Goal: Information Seeking & Learning: Learn about a topic

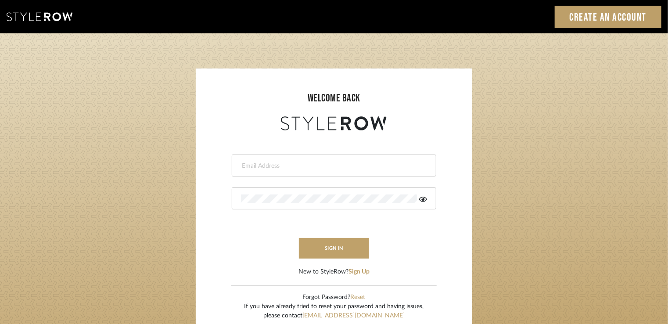
click at [374, 156] on div at bounding box center [334, 165] width 205 height 22
click at [263, 167] on input "p" at bounding box center [327, 165] width 172 height 9
click at [220, 165] on form "p Invalid email address. This field is required sign in New to StyleRow? Sign Up" at bounding box center [334, 205] width 259 height 144
paste input "[EMAIL_ADDRESS][PERSON_NAME][DOMAIN_NAME]"
type input "[EMAIL_ADDRESS][PERSON_NAME][DOMAIN_NAME]"
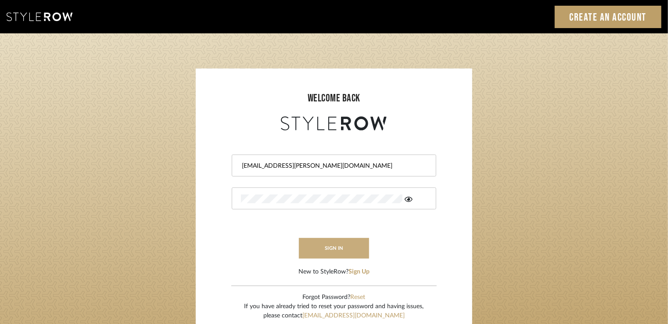
click at [325, 250] on button "sign in" at bounding box center [334, 248] width 70 height 21
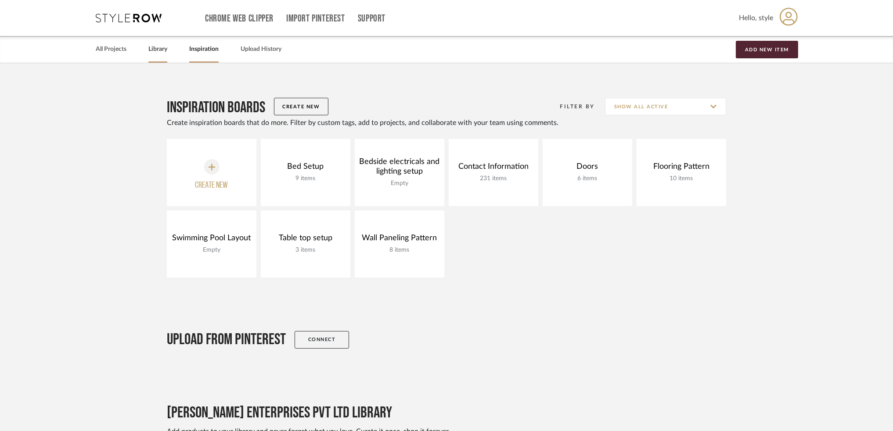
click at [165, 49] on link "Library" at bounding box center [157, 49] width 19 height 12
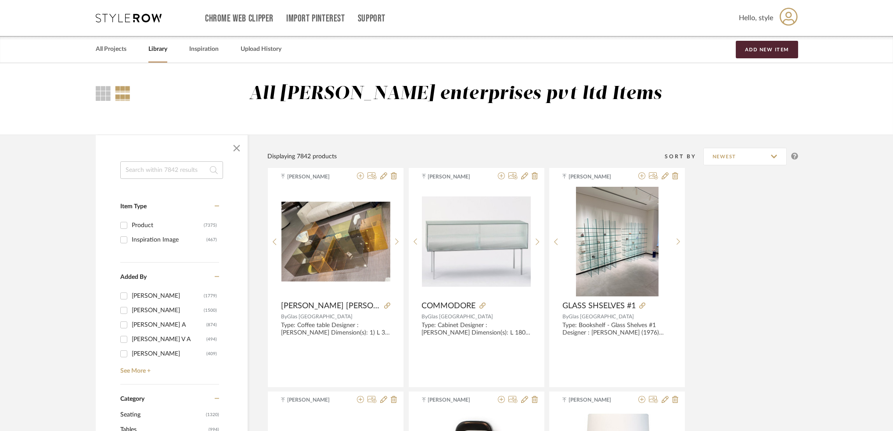
click at [170, 176] on input at bounding box center [171, 170] width 103 height 18
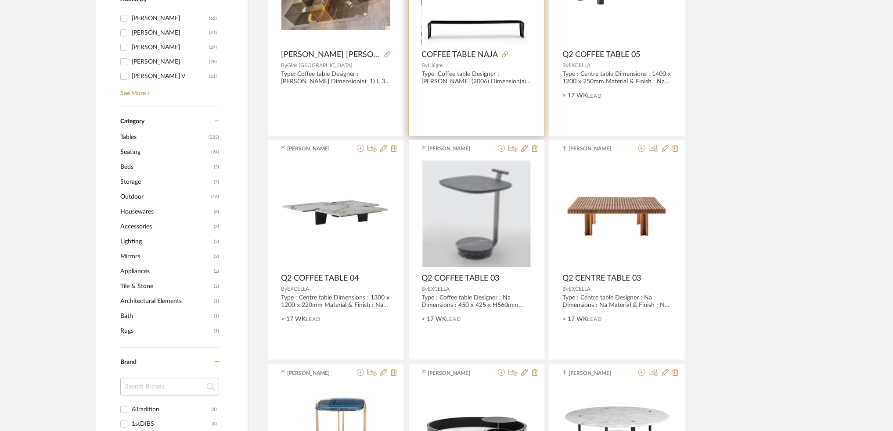
scroll to position [292, 0]
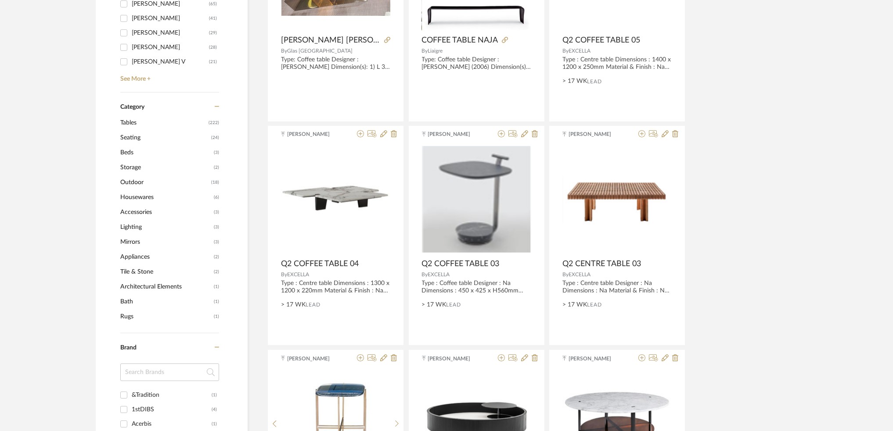
type input "coffee"
click at [144, 254] on span "Appliances" at bounding box center [165, 257] width 91 height 15
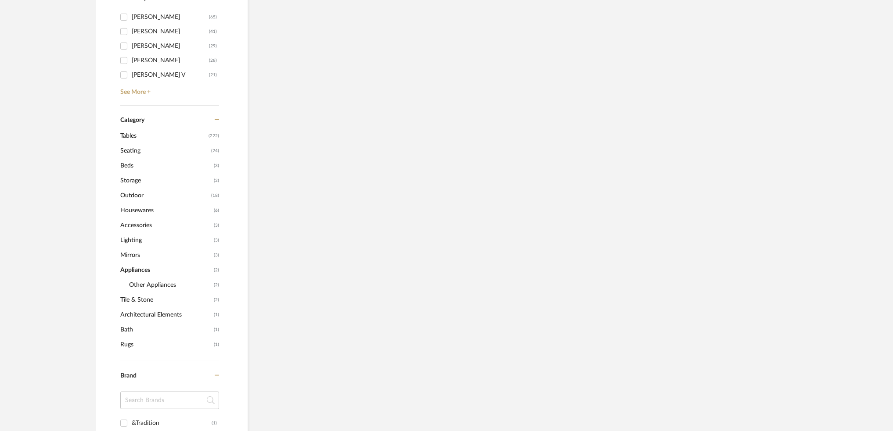
scroll to position [305, 0]
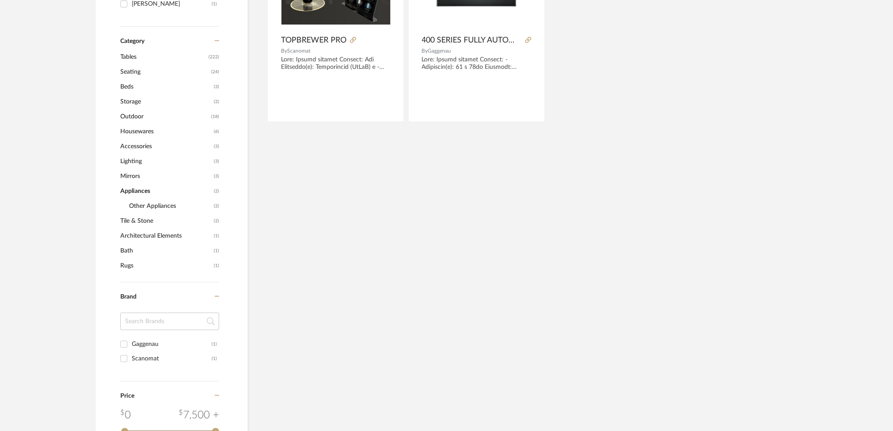
scroll to position [130, 0]
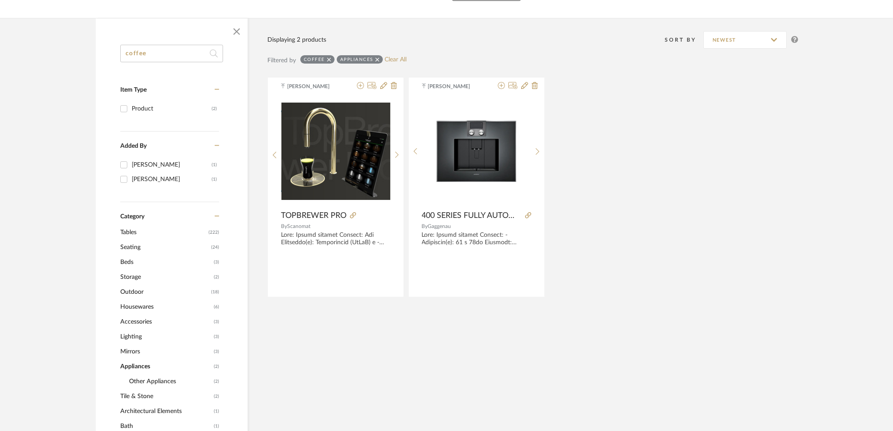
click at [329, 58] on icon at bounding box center [329, 59] width 4 height 4
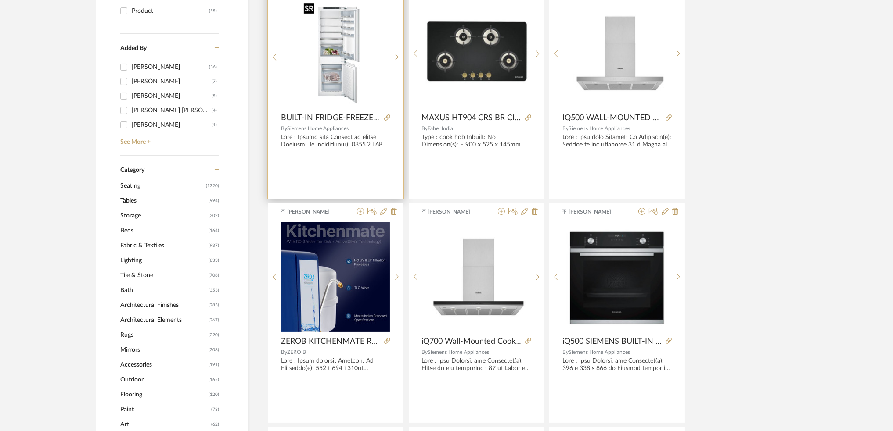
scroll to position [247, 0]
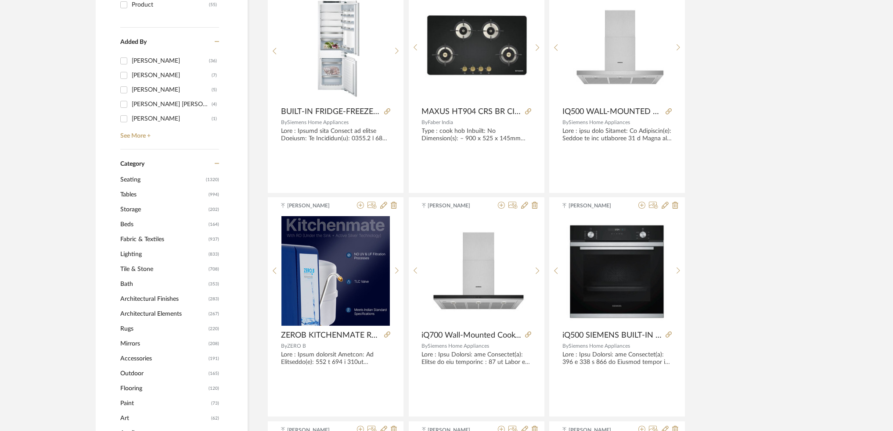
click at [162, 160] on div "Category" at bounding box center [169, 159] width 99 height 18
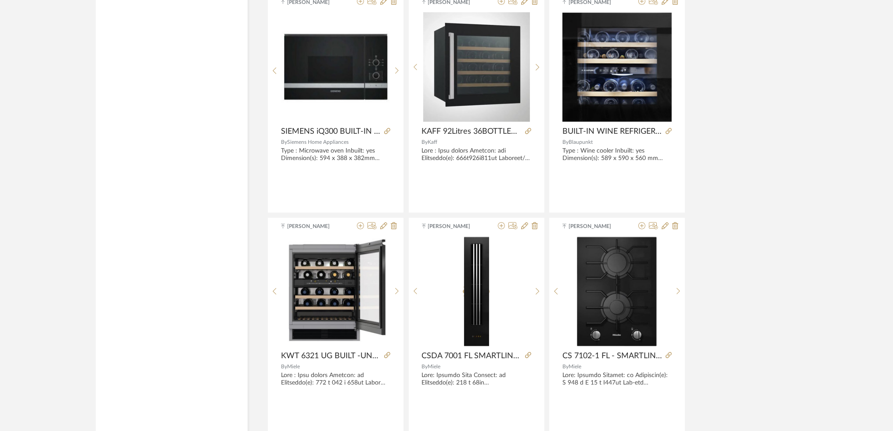
scroll to position [1125, 0]
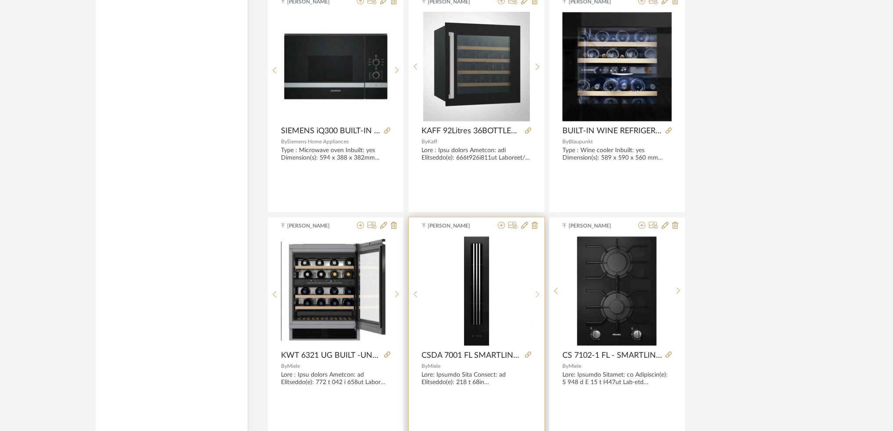
click at [542, 291] on div at bounding box center [538, 295] width 14 height 117
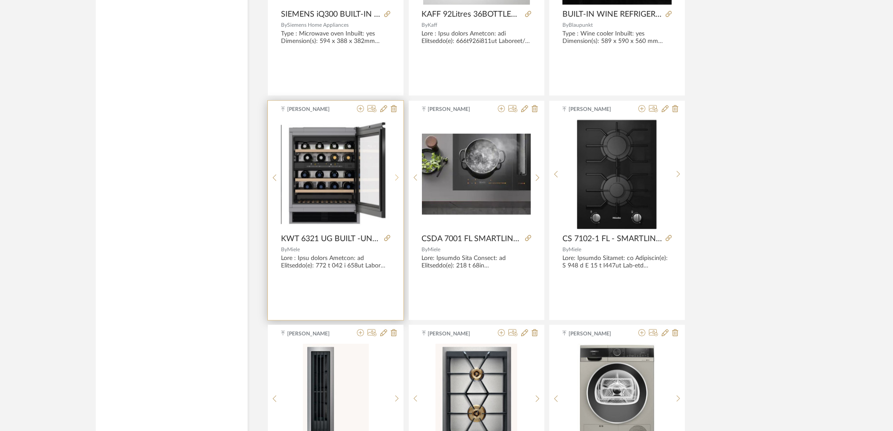
scroll to position [1359, 0]
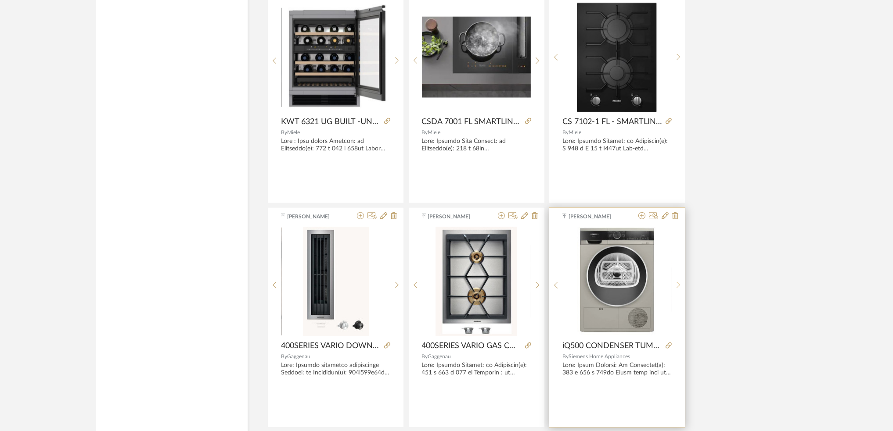
click at [680, 286] on sr-next-btn at bounding box center [678, 285] width 14 height 7
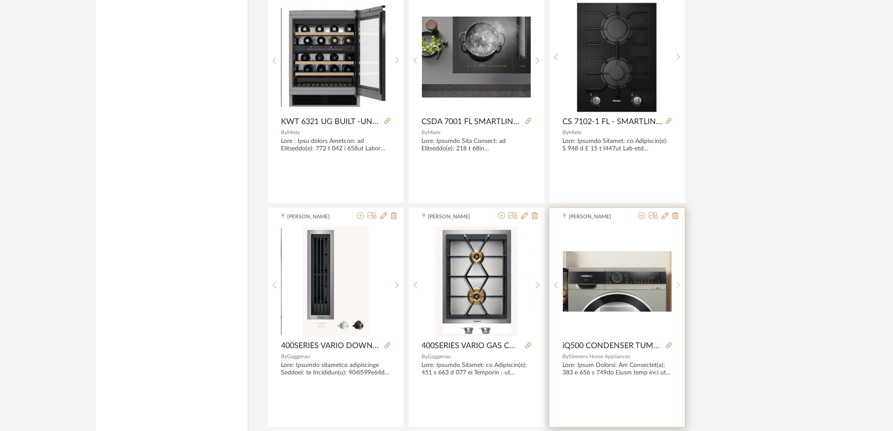
click at [680, 286] on sr-next-btn at bounding box center [678, 285] width 14 height 7
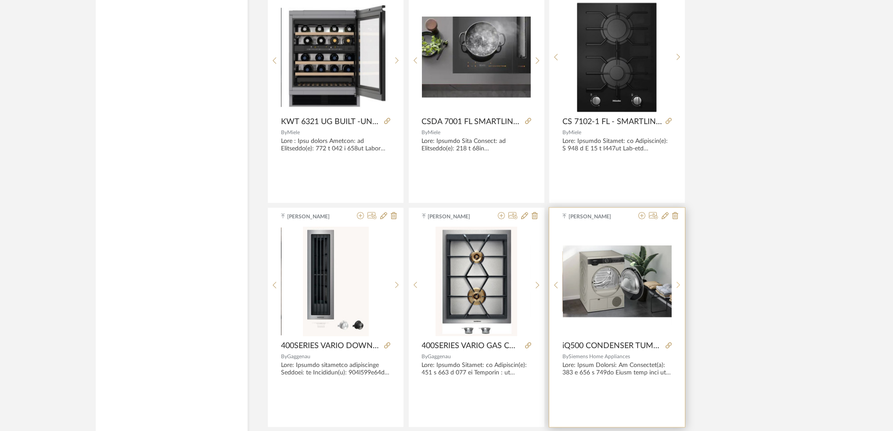
click at [680, 286] on sr-next-btn at bounding box center [678, 285] width 14 height 7
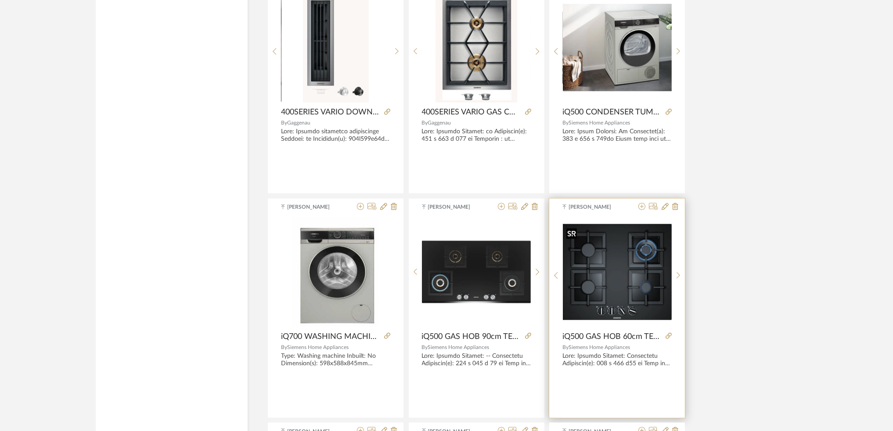
scroll to position [1827, 0]
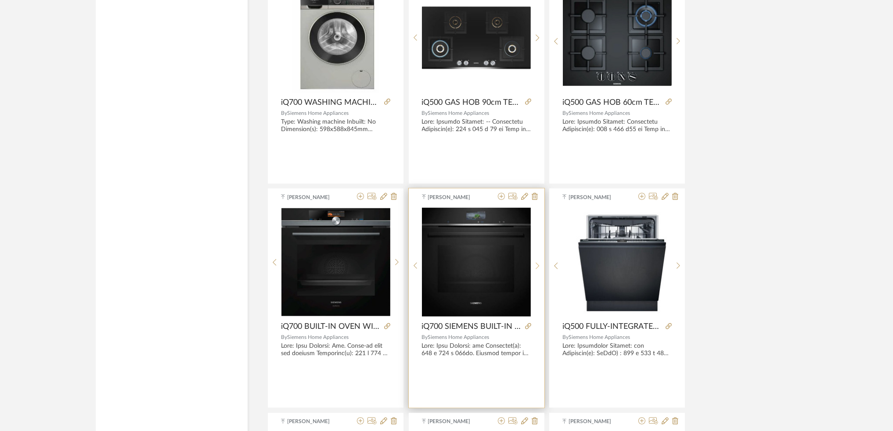
click at [535, 267] on sr-next-btn at bounding box center [538, 265] width 14 height 7
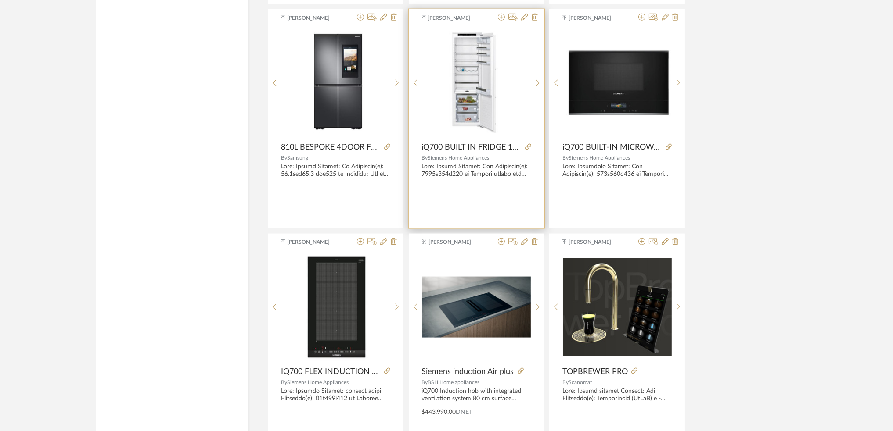
scroll to position [2571, 0]
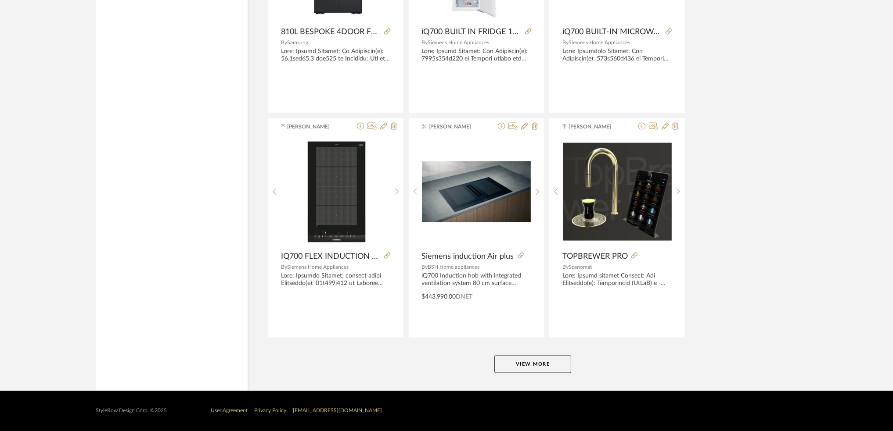
click at [515, 359] on button "View More" at bounding box center [532, 365] width 77 height 18
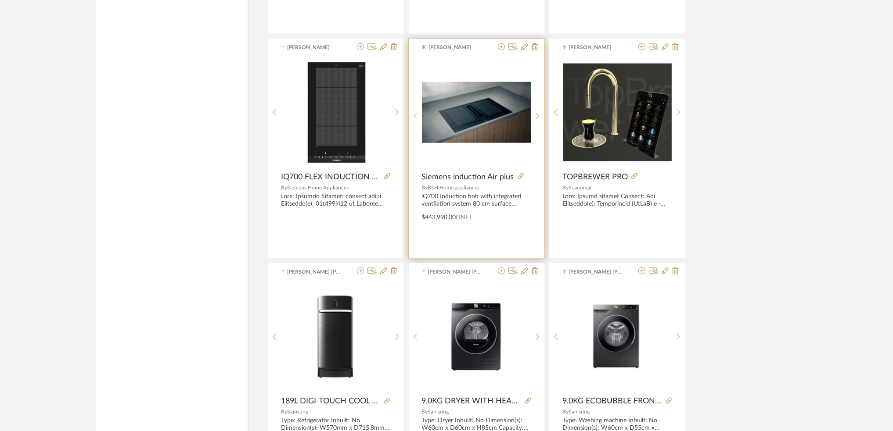
scroll to position [2630, 0]
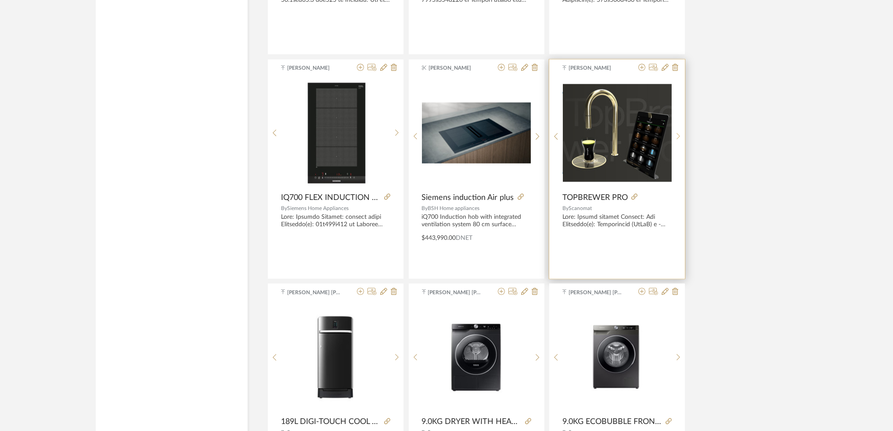
click at [682, 135] on sr-next-btn at bounding box center [678, 136] width 14 height 7
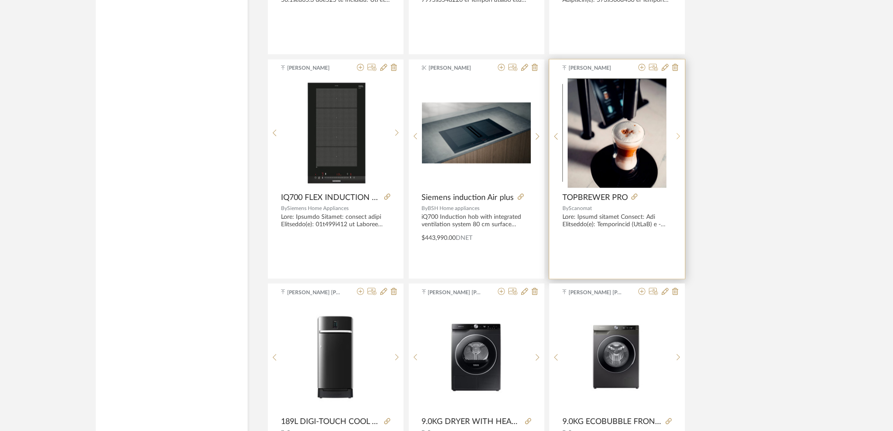
click at [682, 135] on sr-next-btn at bounding box center [678, 136] width 14 height 7
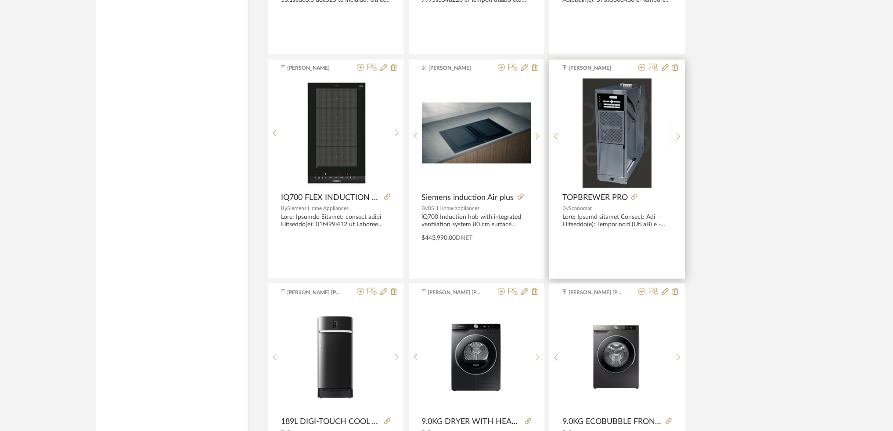
click at [638, 199] on div at bounding box center [650, 198] width 44 height 10
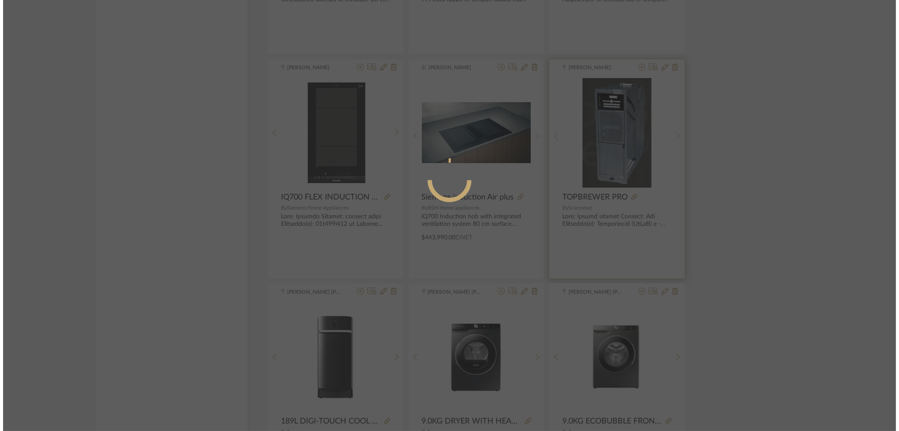
scroll to position [0, 0]
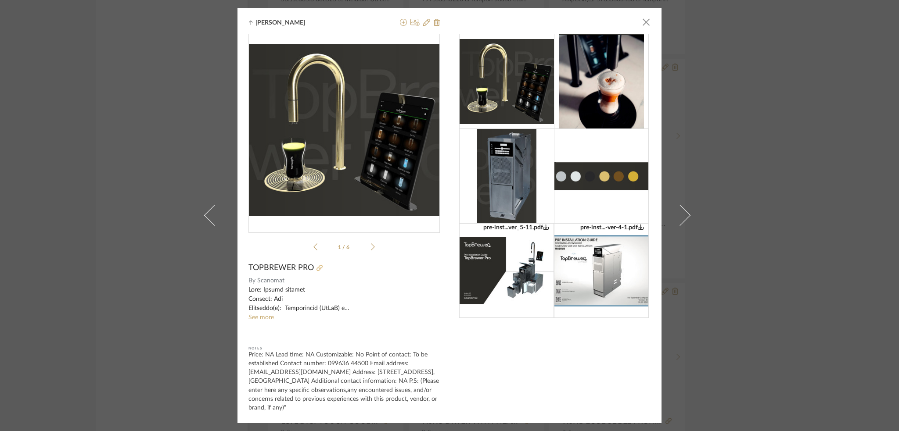
click at [318, 265] on icon at bounding box center [319, 268] width 6 height 6
click at [640, 22] on span "button" at bounding box center [646, 22] width 18 height 18
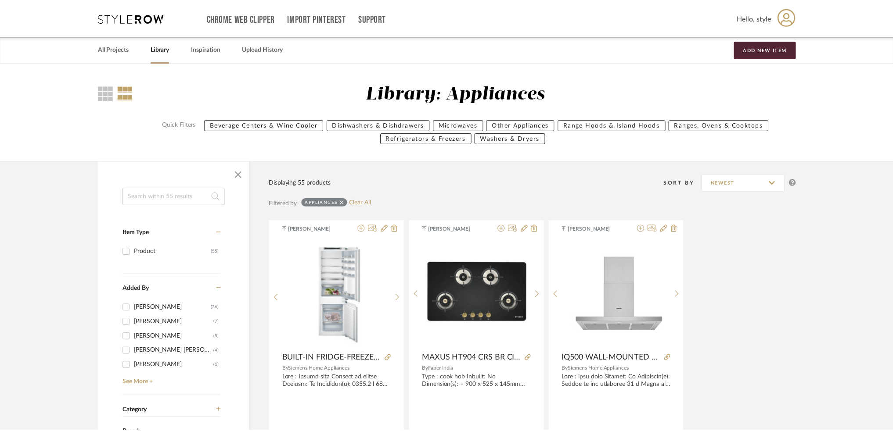
scroll to position [2630, 0]
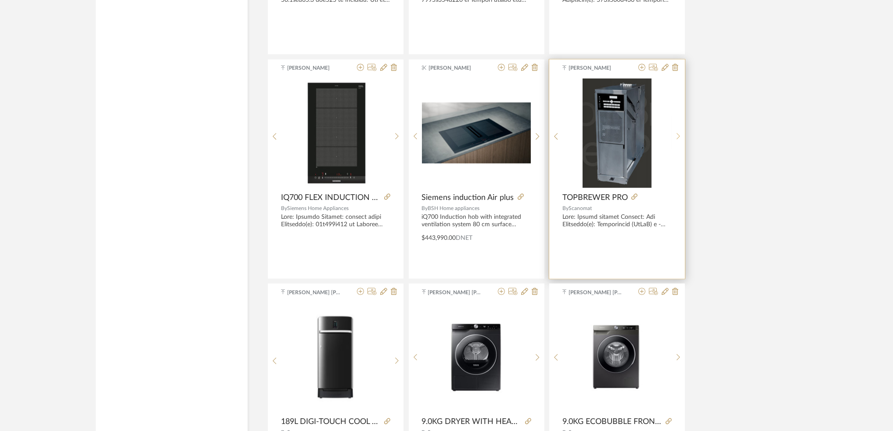
click at [679, 133] on icon at bounding box center [678, 136] width 4 height 7
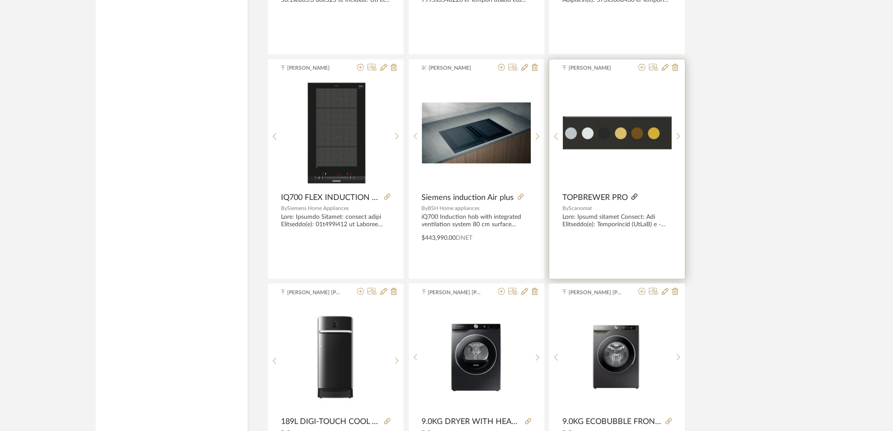
click at [636, 197] on icon at bounding box center [634, 197] width 6 height 6
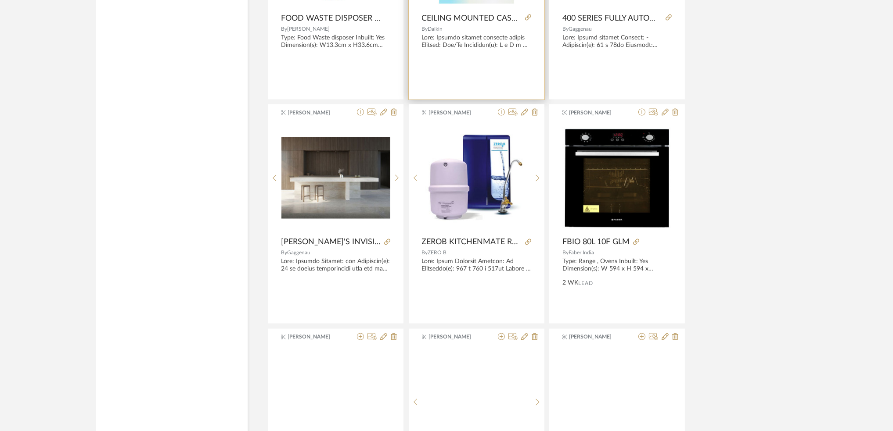
scroll to position [3273, 0]
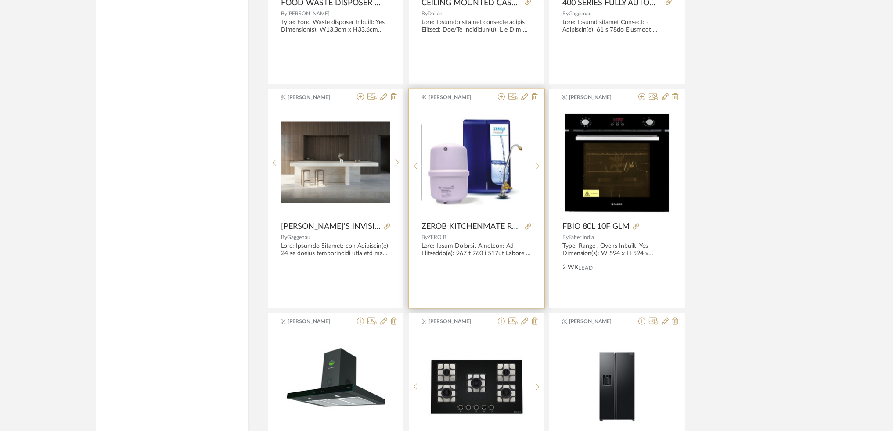
click at [537, 172] on div at bounding box center [538, 166] width 14 height 117
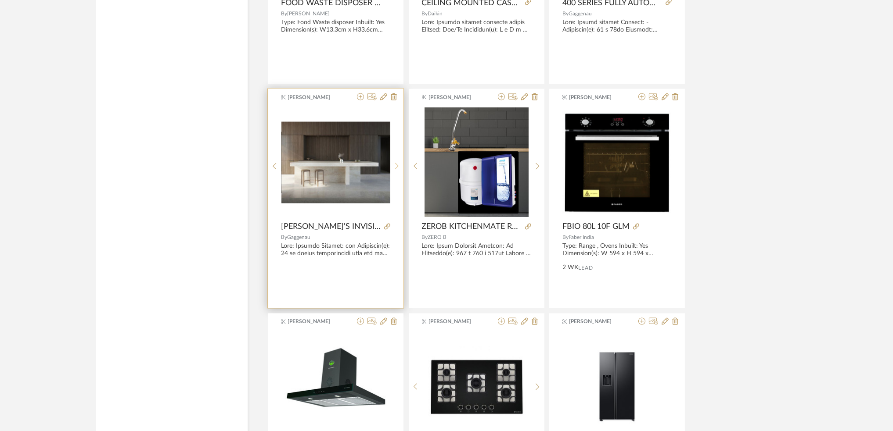
click at [398, 175] on div at bounding box center [397, 166] width 14 height 117
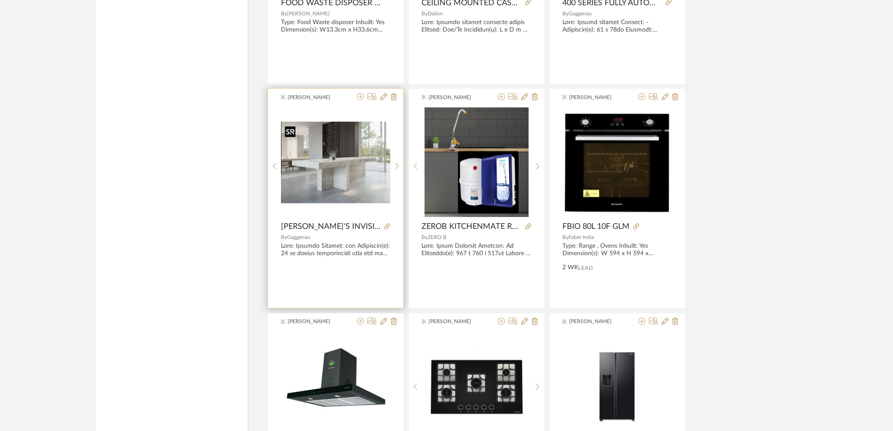
click at [334, 200] on img "1" at bounding box center [335, 163] width 109 height 82
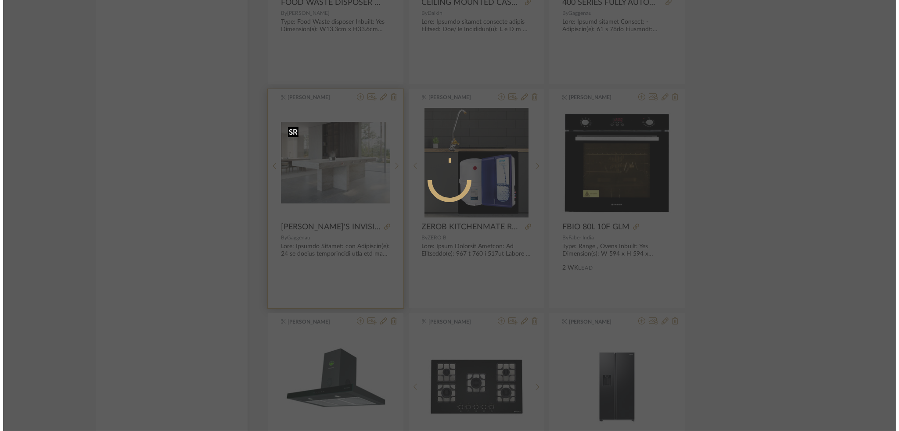
scroll to position [0, 0]
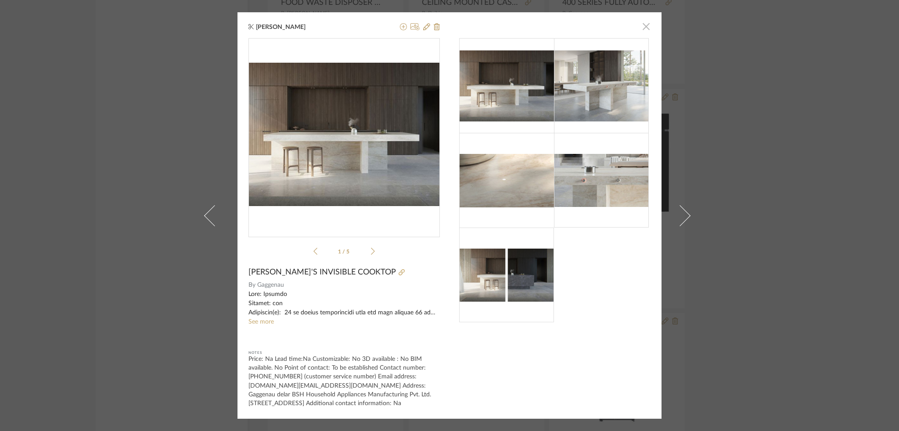
click at [641, 25] on span "button" at bounding box center [646, 27] width 18 height 18
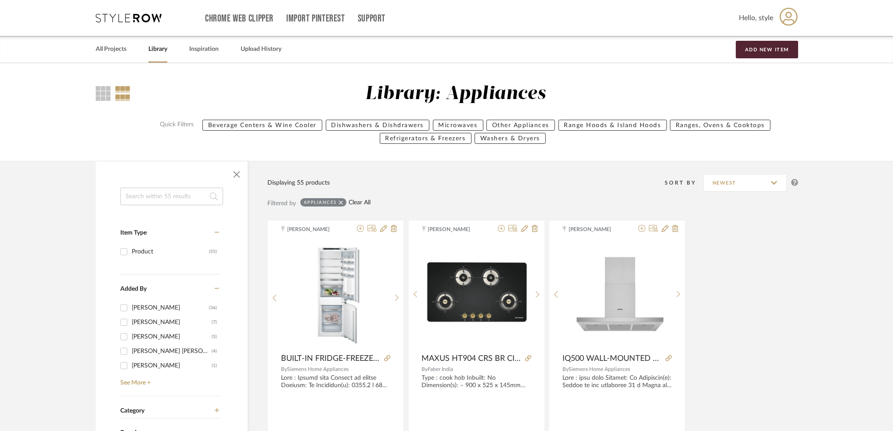
click at [348, 201] on link "Clear All" at bounding box center [359, 202] width 22 height 7
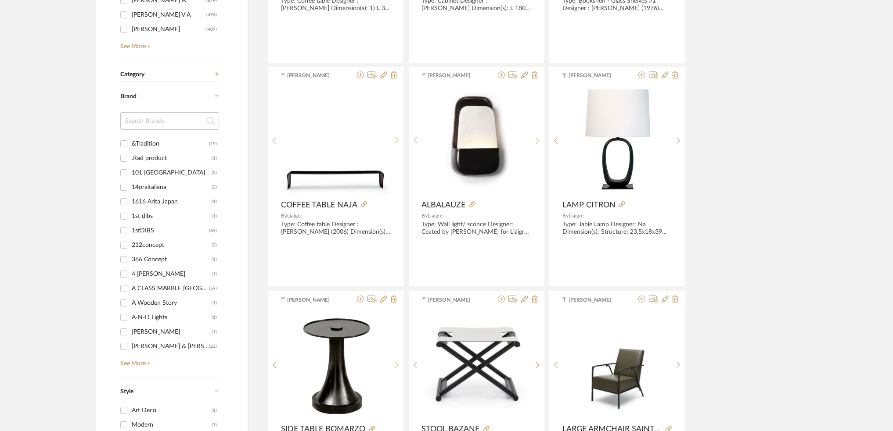
scroll to position [351, 0]
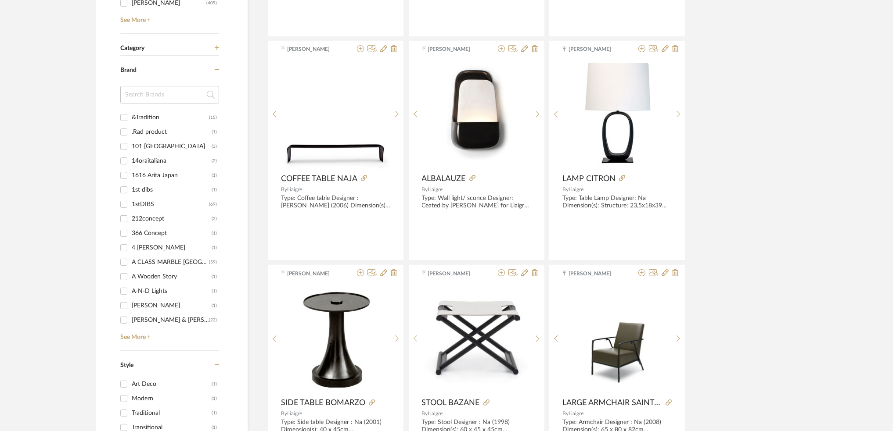
click at [212, 71] on label "Brand" at bounding box center [167, 74] width 94 height 15
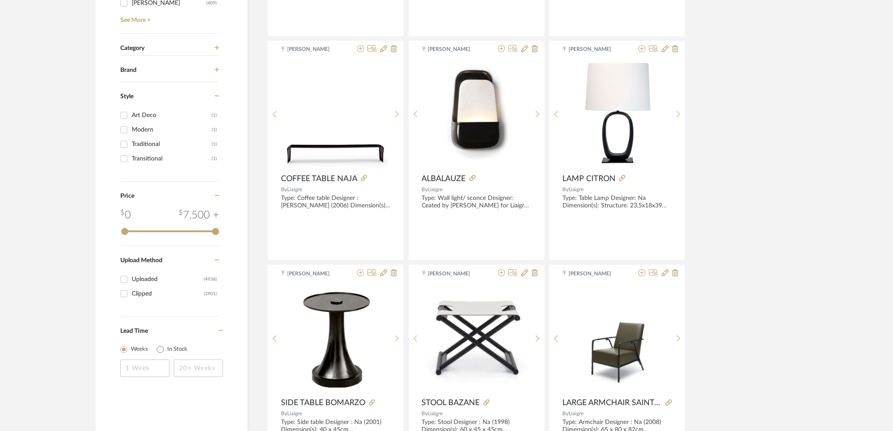
click at [212, 97] on label "Style" at bounding box center [167, 100] width 94 height 15
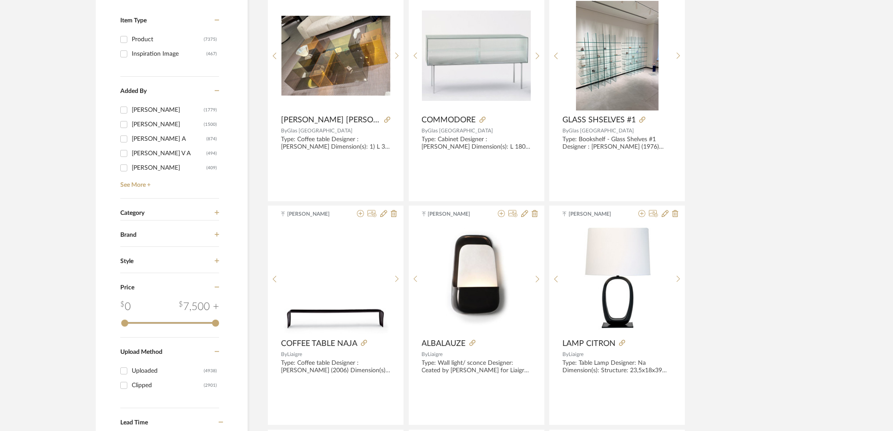
scroll to position [117, 0]
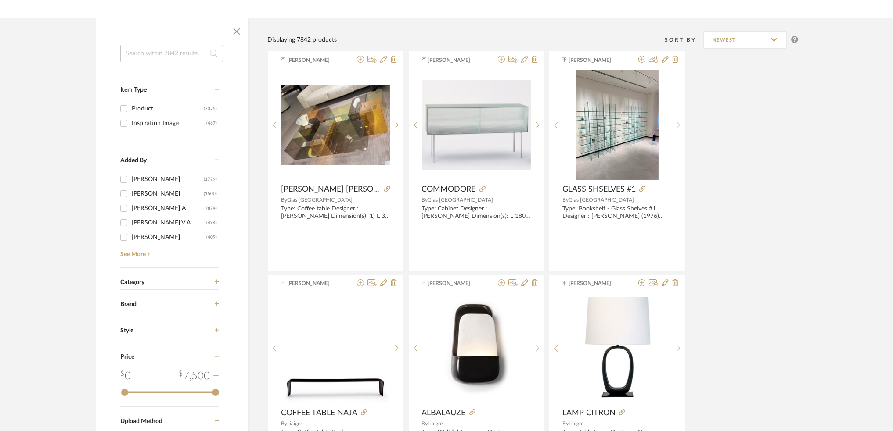
click at [212, 158] on label "Added By" at bounding box center [167, 164] width 94 height 15
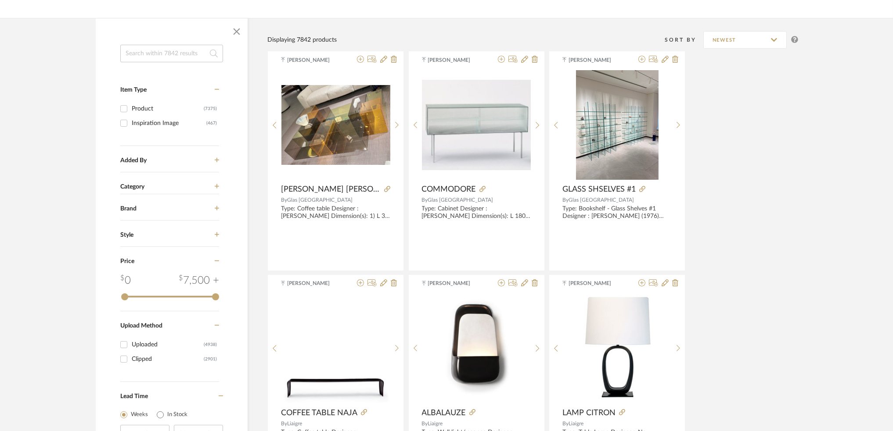
click at [217, 92] on icon at bounding box center [217, 89] width 5 height 6
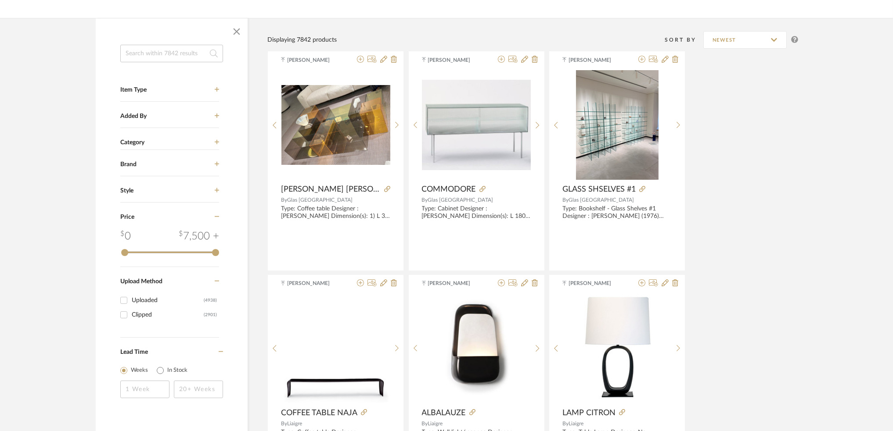
click at [213, 217] on label "Price" at bounding box center [167, 221] width 94 height 15
click at [218, 239] on div "Upload Method" at bounding box center [169, 242] width 99 height 26
click at [218, 144] on icon at bounding box center [217, 142] width 5 height 6
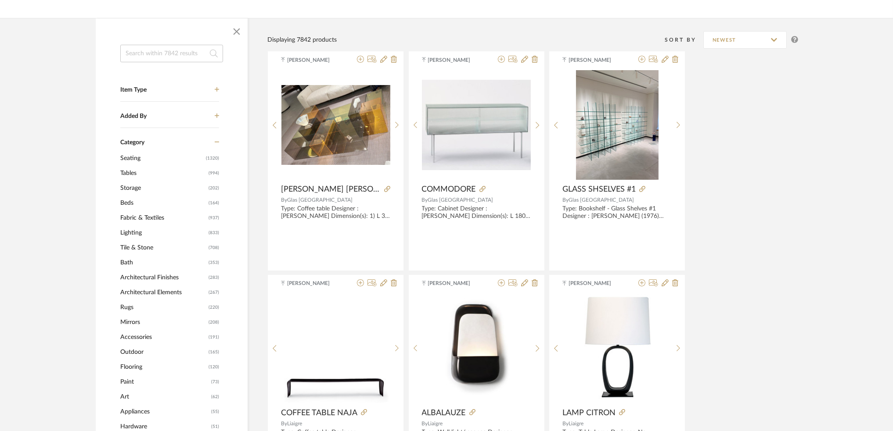
click at [147, 231] on span "Lighting" at bounding box center [163, 233] width 86 height 15
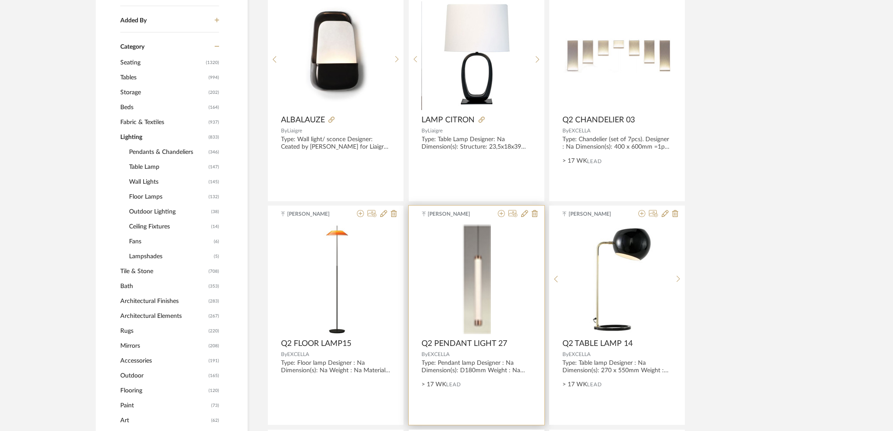
scroll to position [176, 0]
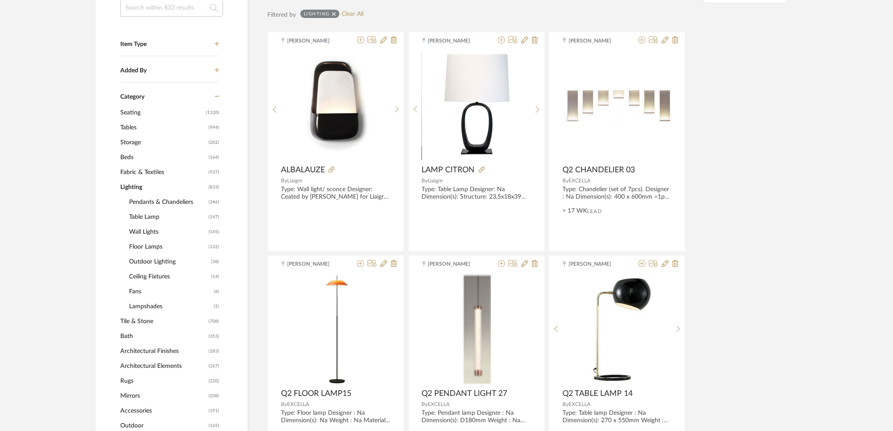
click at [171, 206] on span "Pendants & Chandeliers" at bounding box center [167, 202] width 77 height 15
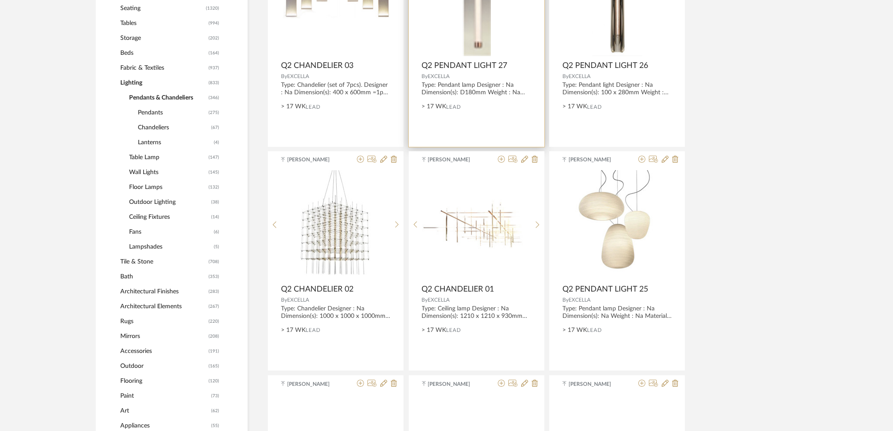
scroll to position [292, 0]
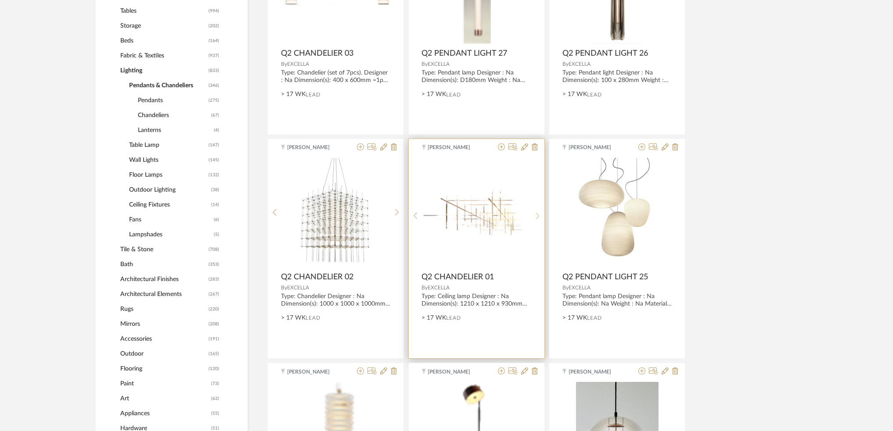
click at [539, 213] on sr-next-btn at bounding box center [538, 215] width 14 height 7
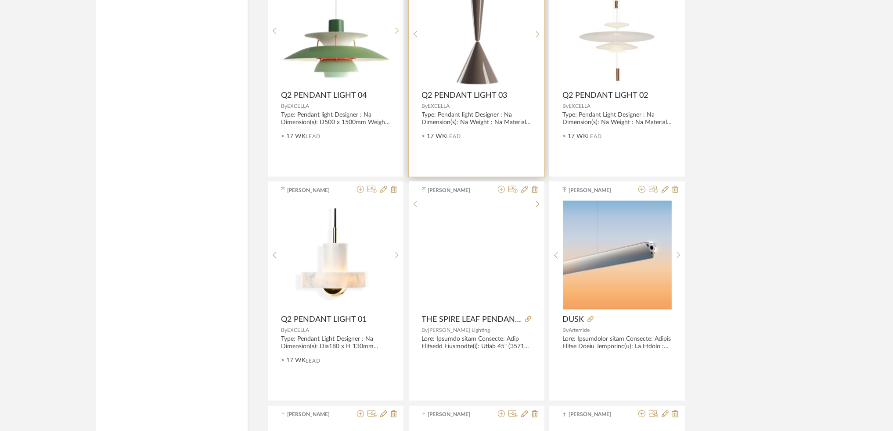
scroll to position [2282, 0]
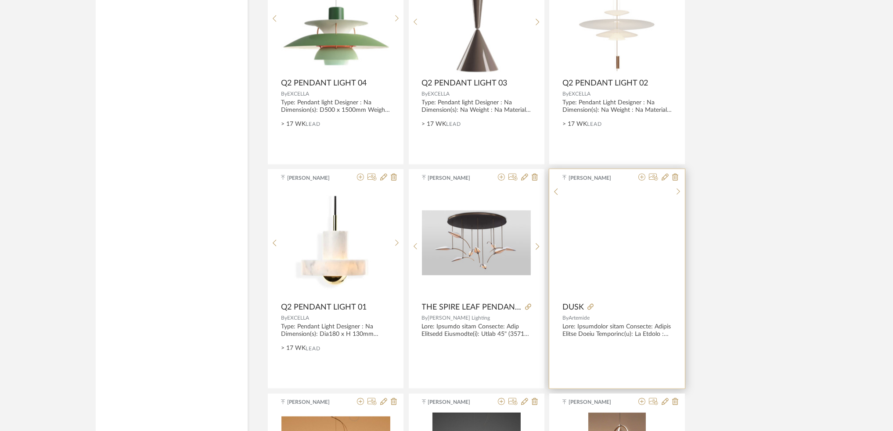
drag, startPoint x: 568, startPoint y: 309, endPoint x: 563, endPoint y: 273, distance: 36.7
click at [0, 0] on img at bounding box center [0, 0] width 0 height 0
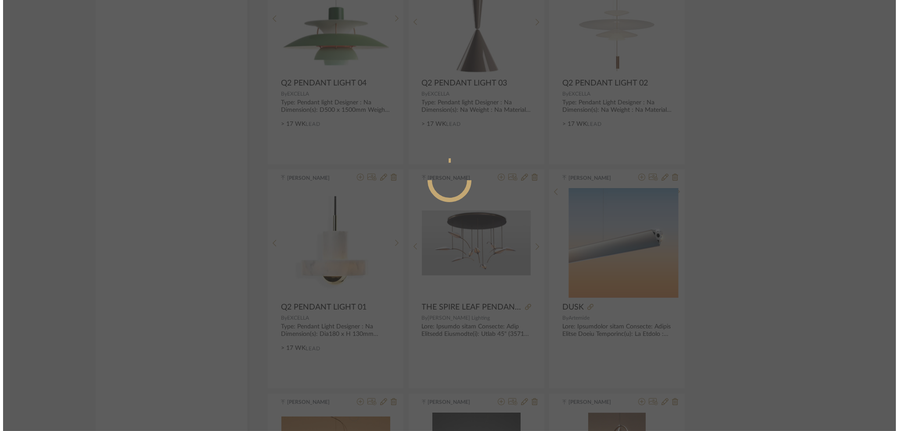
scroll to position [0, 0]
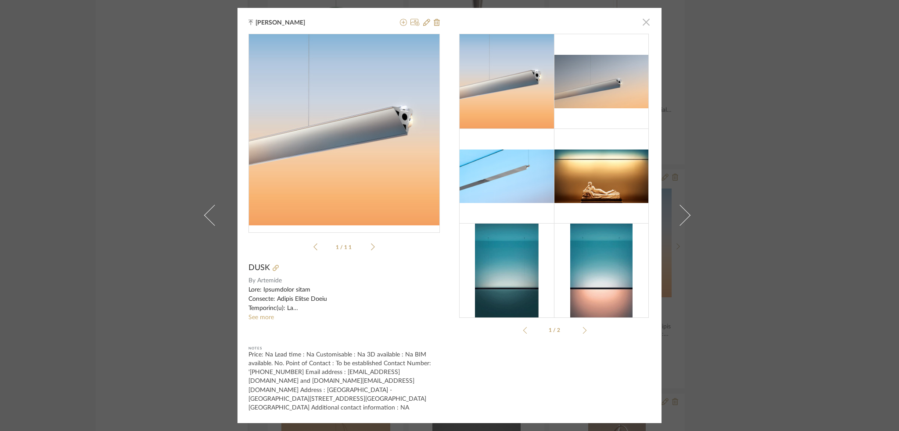
click at [643, 27] on span "button" at bounding box center [646, 22] width 18 height 18
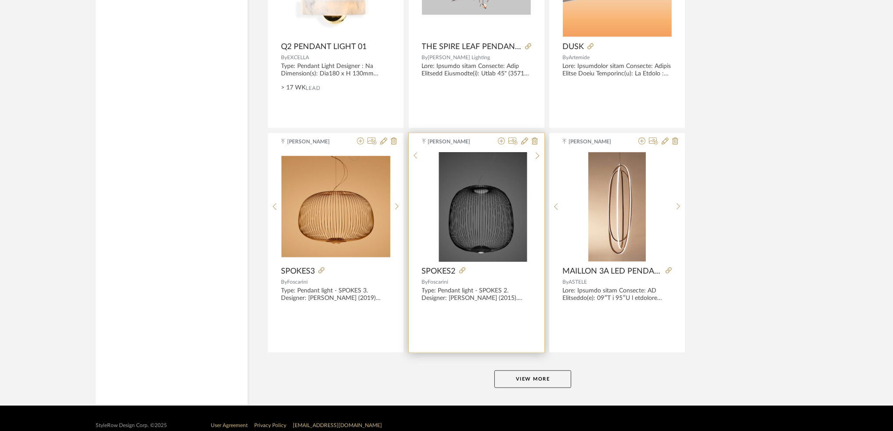
scroll to position [2558, 0]
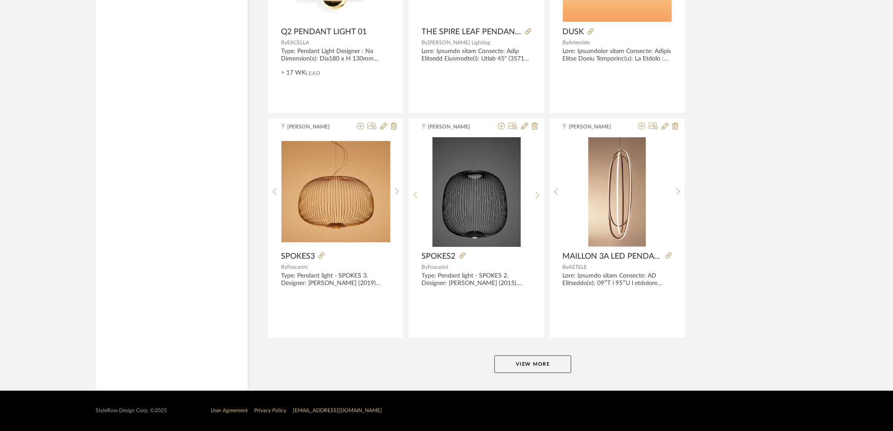
click at [506, 365] on button "View More" at bounding box center [532, 365] width 77 height 18
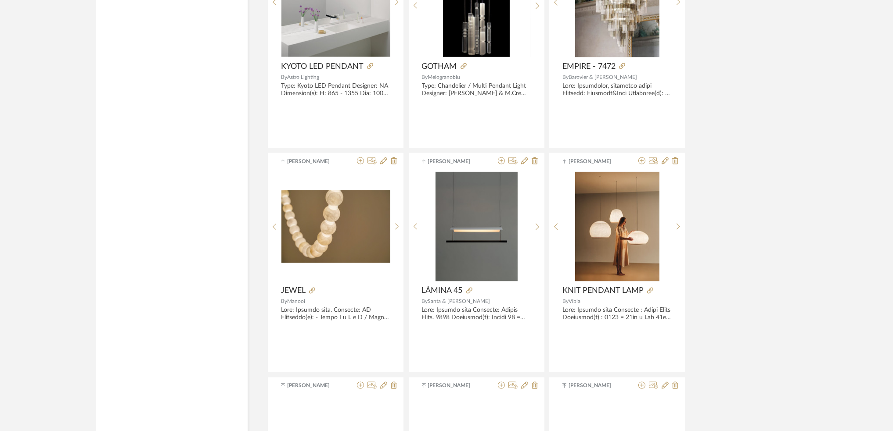
scroll to position [3678, 0]
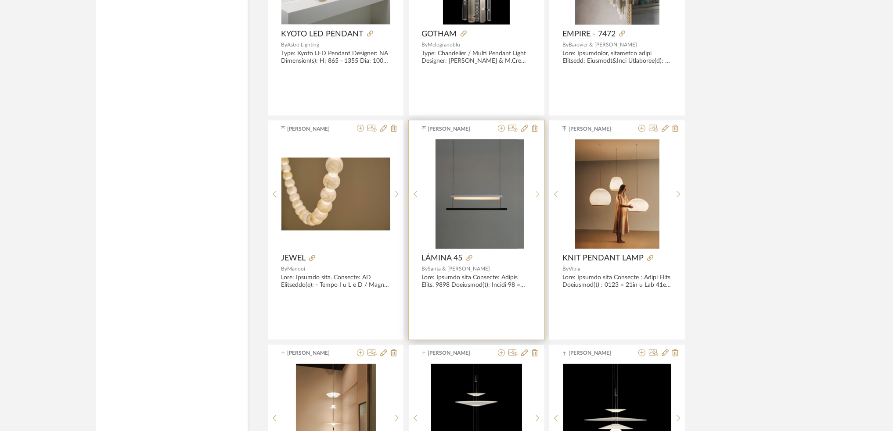
click at [534, 194] on div at bounding box center [538, 194] width 14 height 110
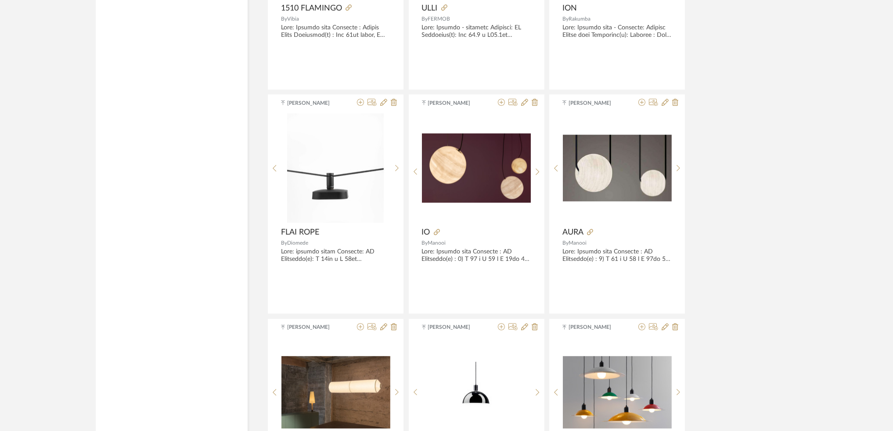
scroll to position [4673, 0]
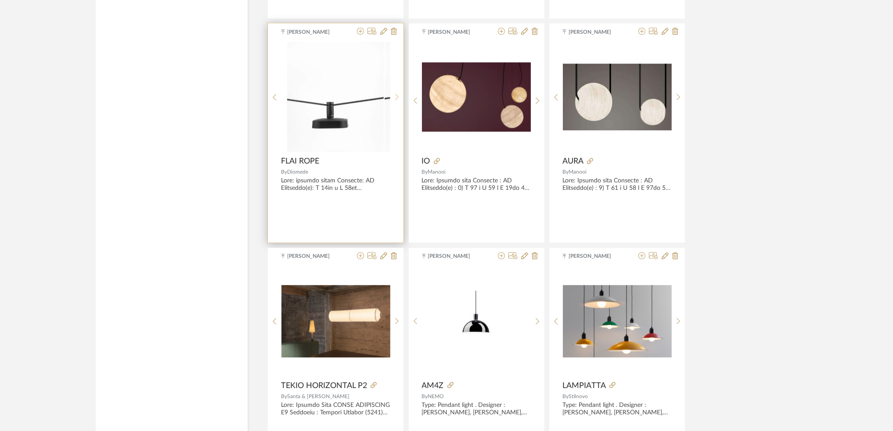
click at [397, 100] on icon at bounding box center [397, 97] width 4 height 7
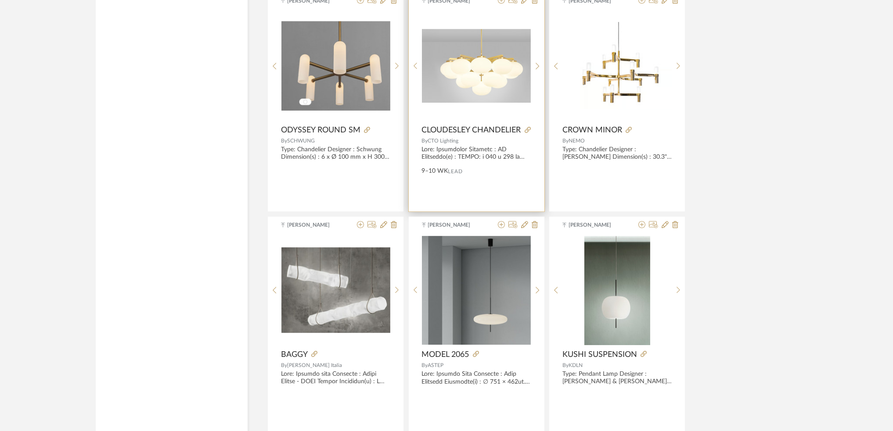
scroll to position [5252, 0]
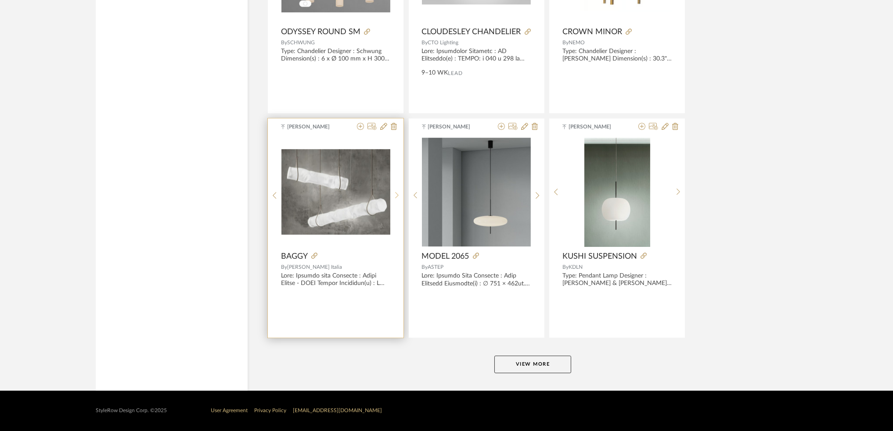
click at [396, 199] on icon at bounding box center [397, 195] width 4 height 7
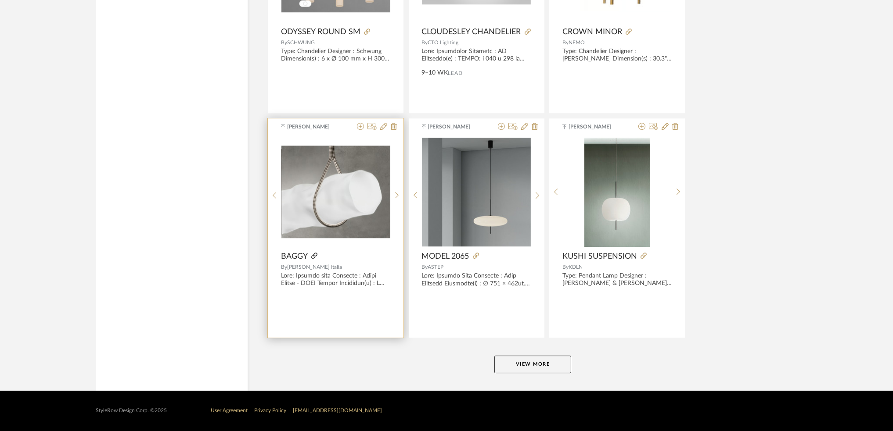
click at [317, 255] on icon at bounding box center [314, 256] width 6 height 6
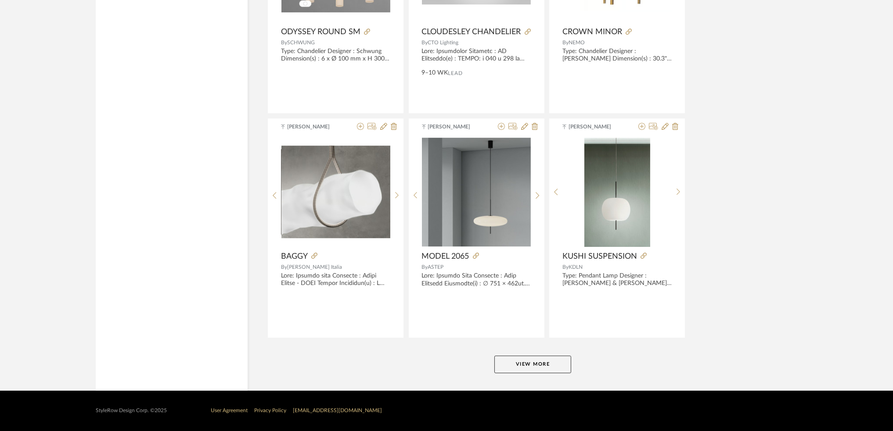
click at [516, 360] on button "View More" at bounding box center [532, 365] width 77 height 18
